Goal: Information Seeking & Learning: Learn about a topic

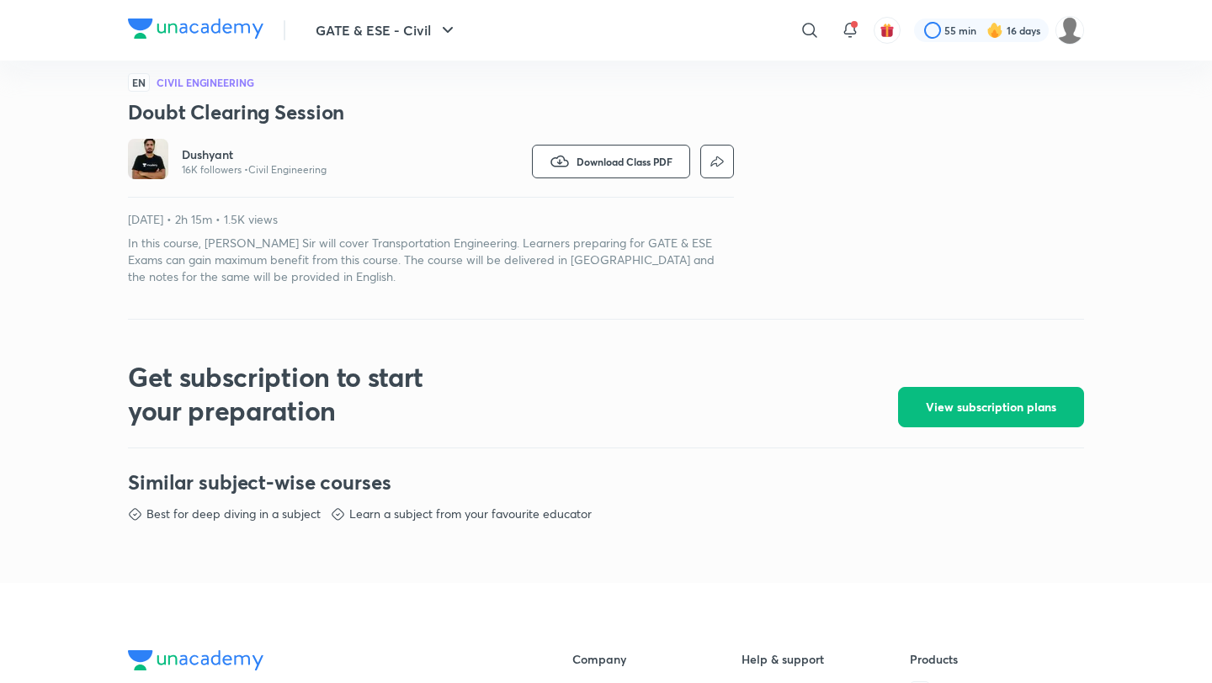
scroll to position [455, 0]
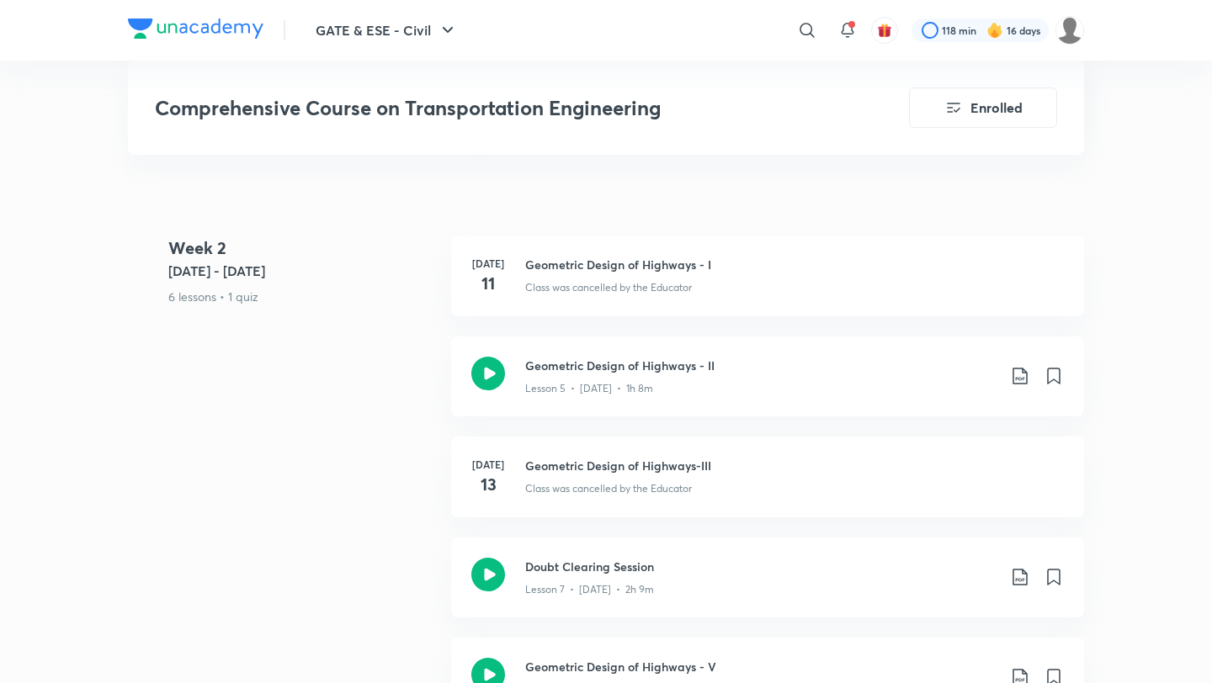
scroll to position [1192, 0]
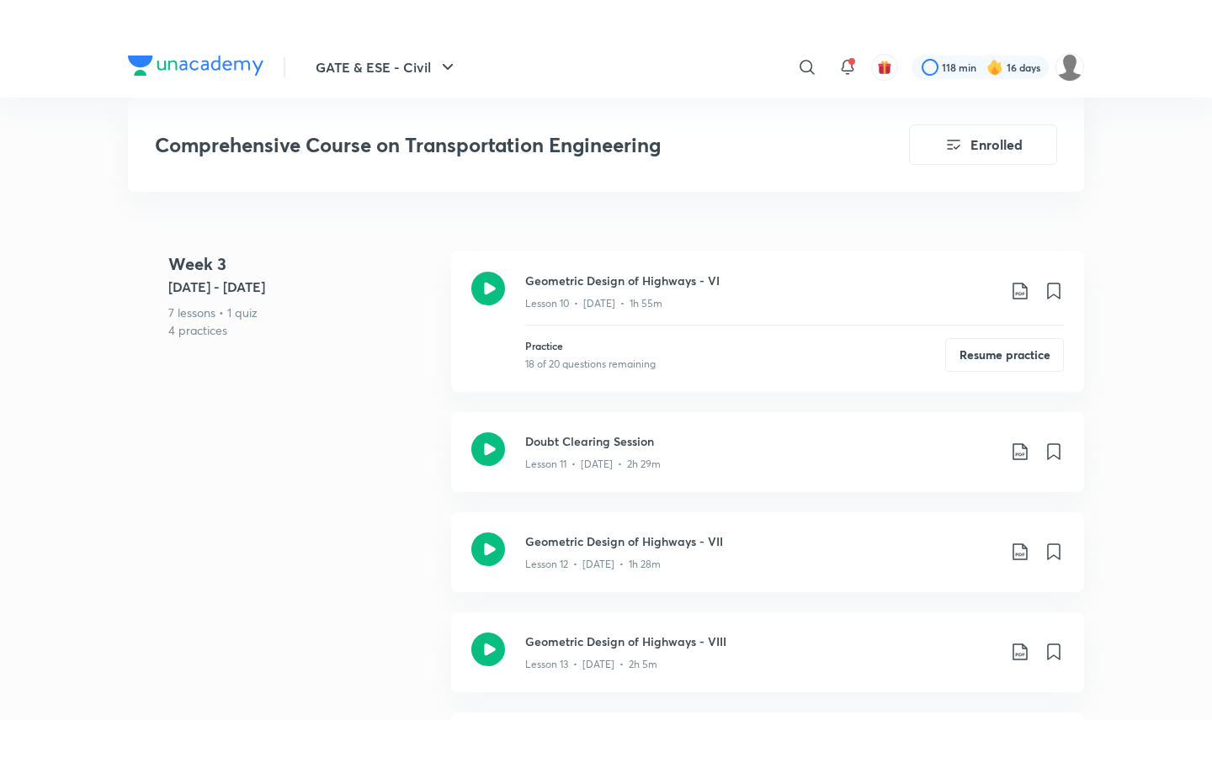
scroll to position [2009, 0]
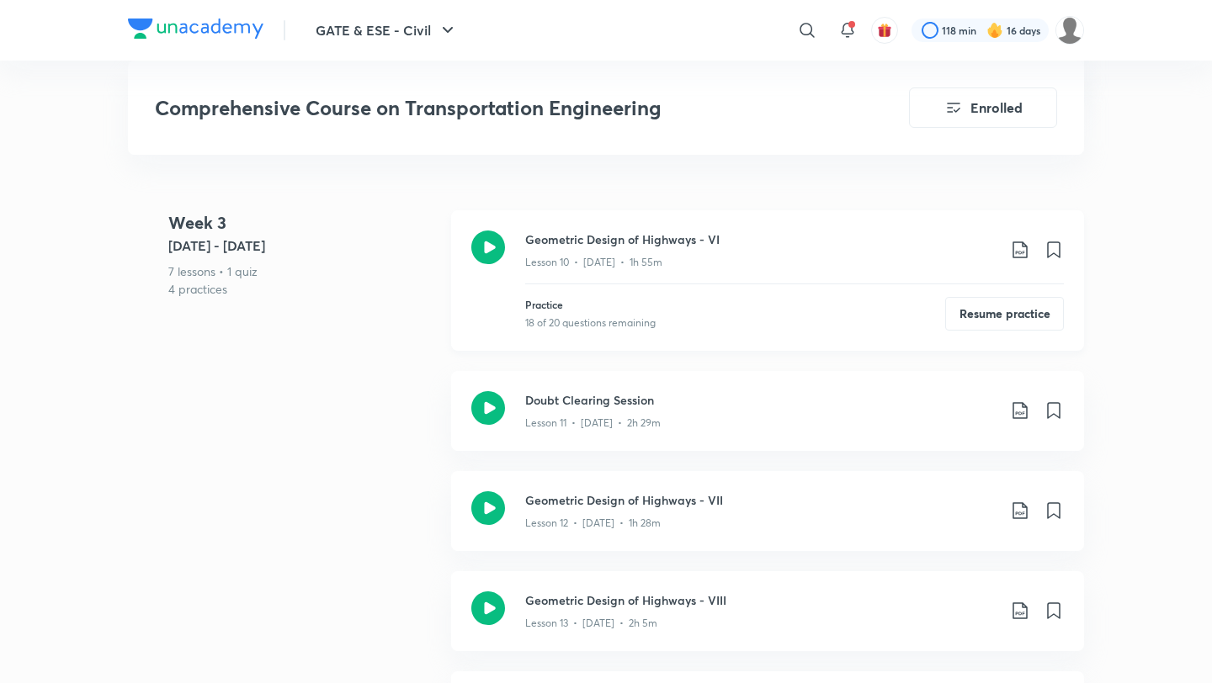
click at [710, 231] on h3 "Geometric Design of Highways - VI" at bounding box center [760, 240] width 471 height 18
